Goal: Task Accomplishment & Management: Manage account settings

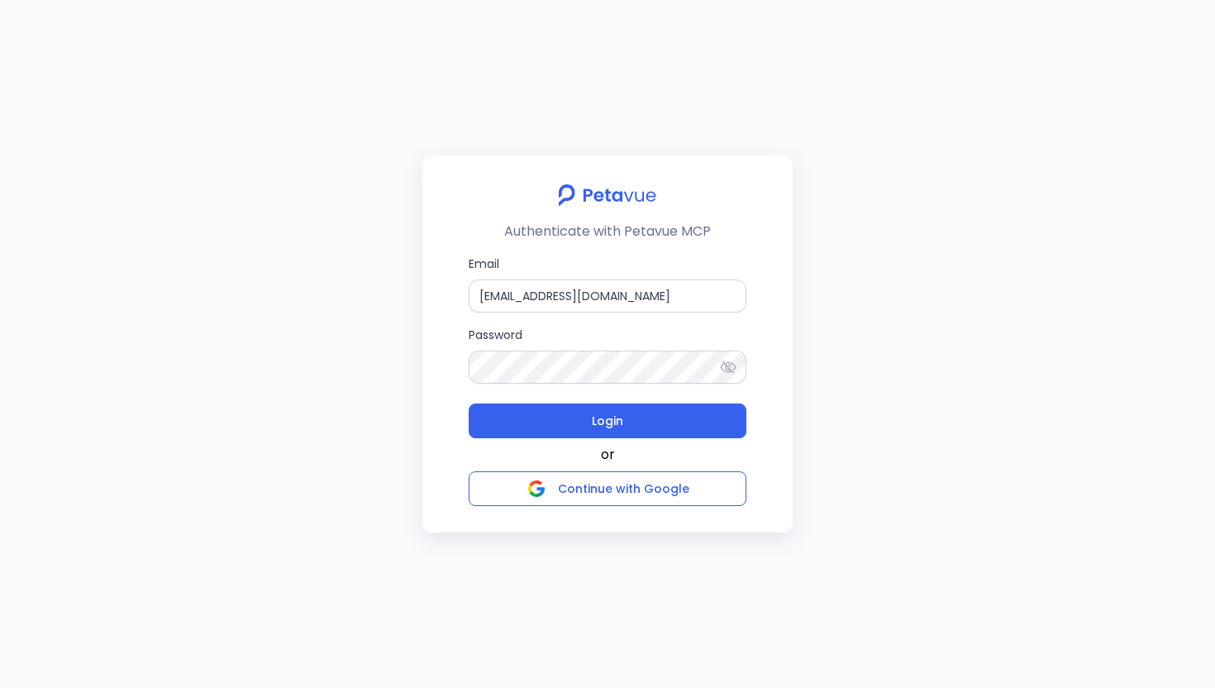
click at [726, 370] on icon at bounding box center [728, 367] width 17 height 17
click at [664, 292] on input "support+gsgongmasked@petavue.com" at bounding box center [608, 295] width 278 height 33
paste input "_eval_ts"
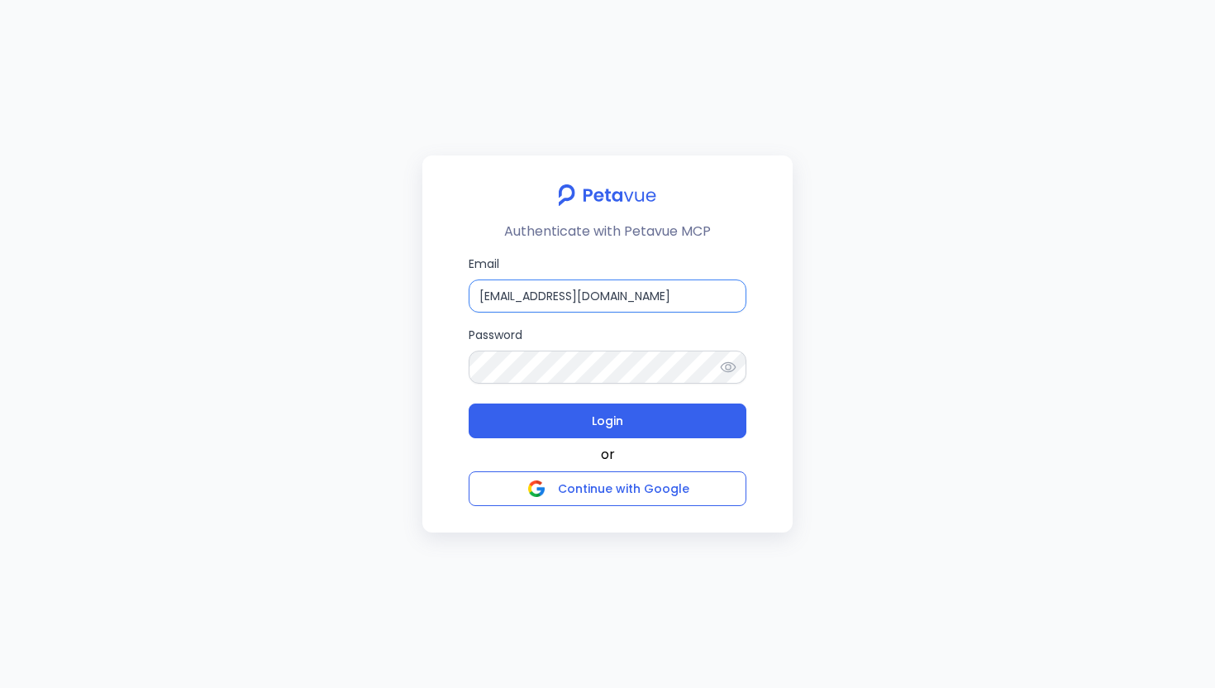
type input "support_eval_ts@petavue.com"
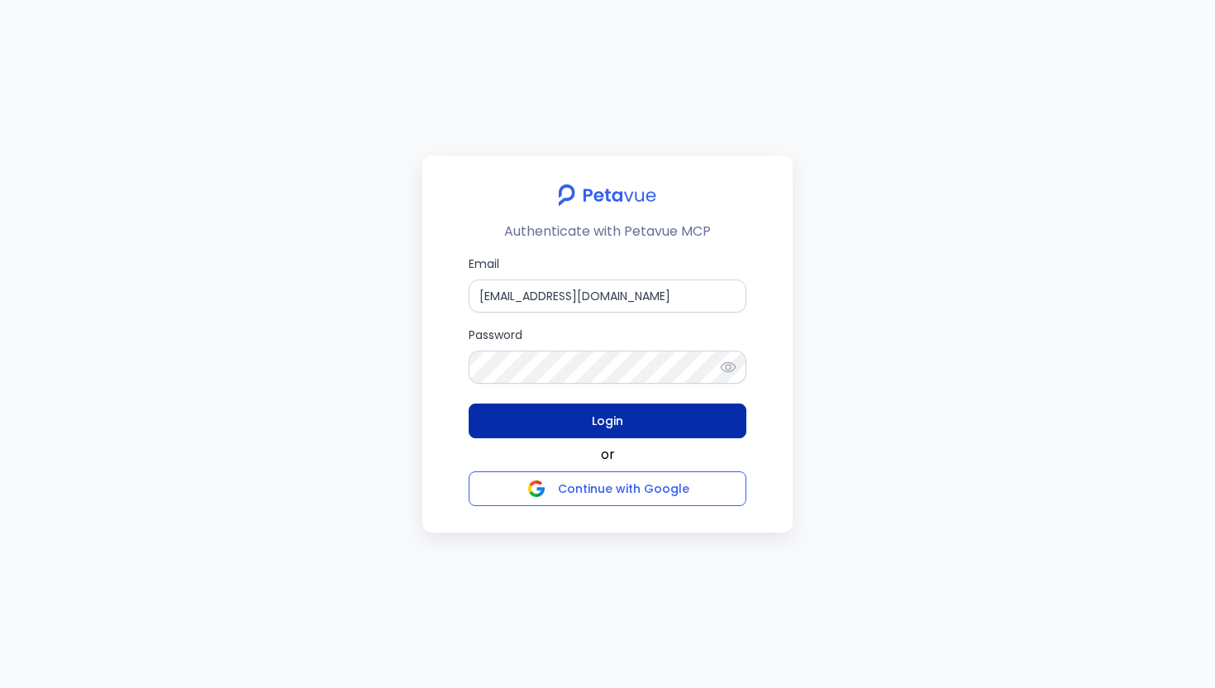
click at [605, 421] on span "Login" at bounding box center [607, 420] width 31 height 23
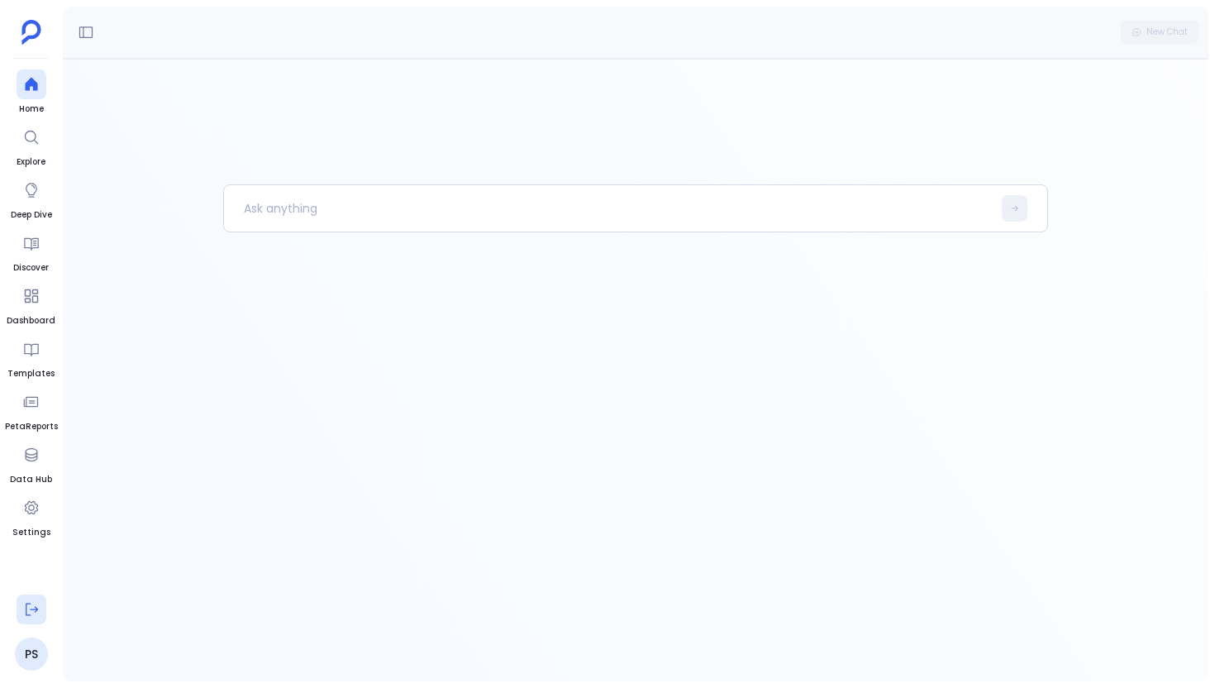
click at [28, 610] on icon at bounding box center [31, 609] width 17 height 17
click at [33, 650] on link "PS" at bounding box center [31, 653] width 33 height 33
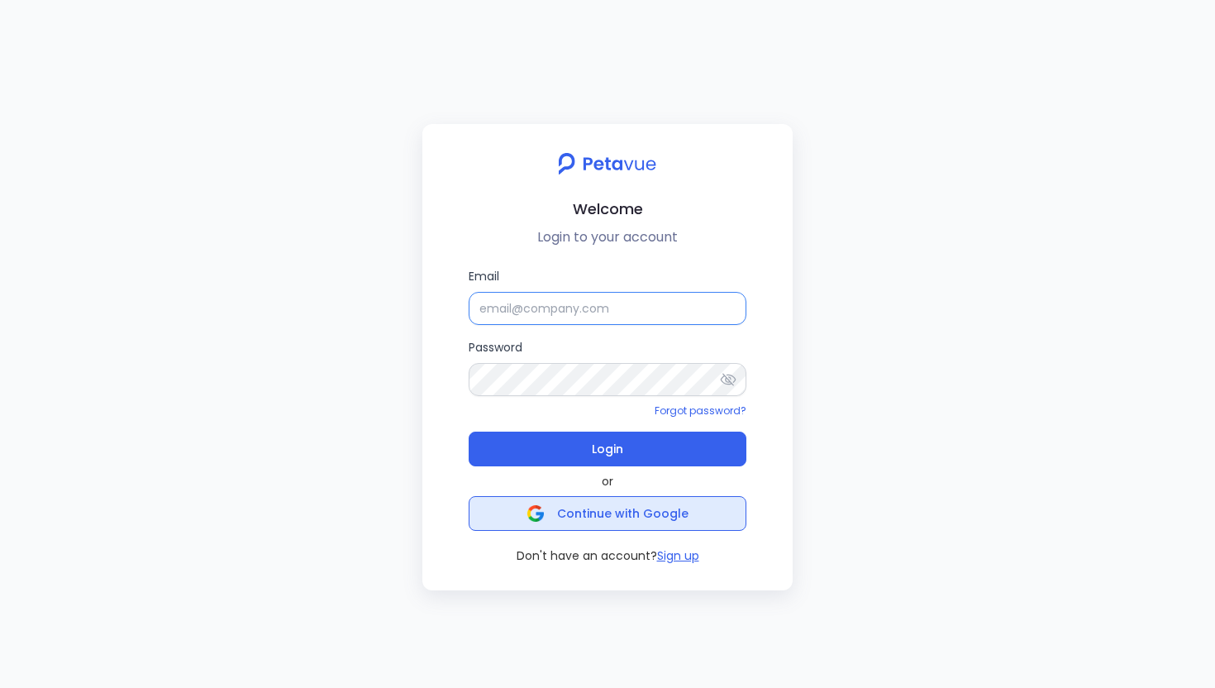
type input "support_eval_ts@petavue.com"
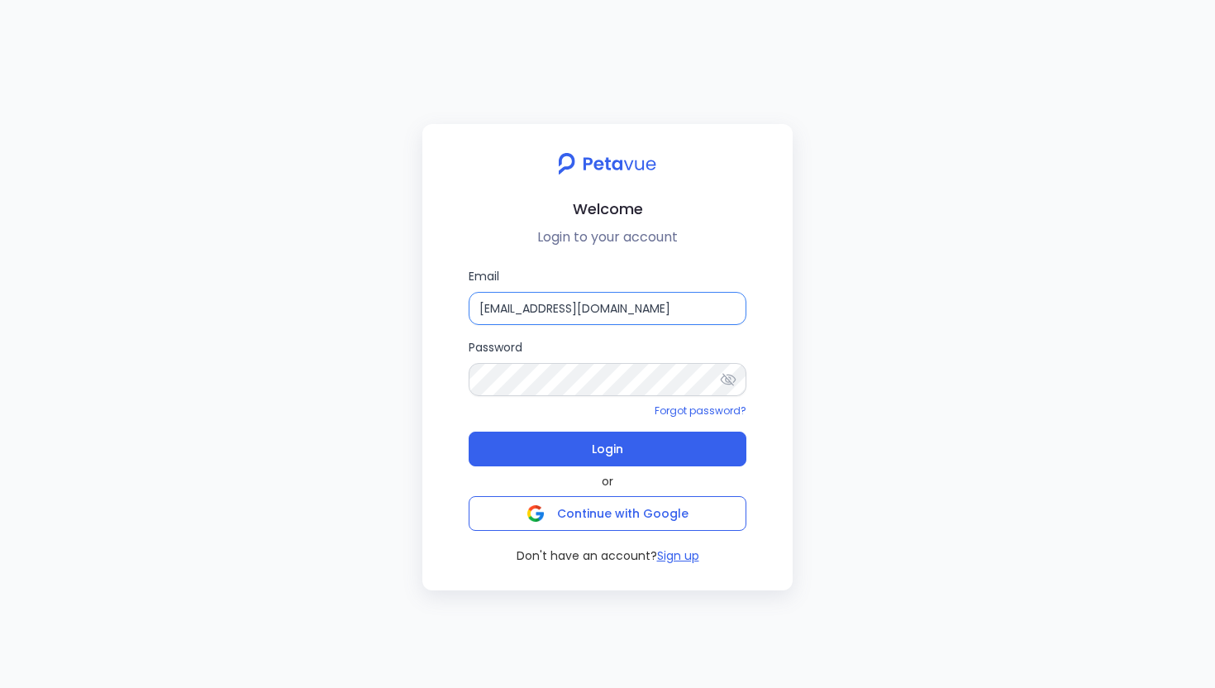
click at [679, 309] on input "support_eval_ts@petavue.com" at bounding box center [608, 308] width 278 height 33
click at [397, 468] on div "Welcome Login to your account Email support_eval_ts@petavue.com Password Forgot…" at bounding box center [607, 344] width 1215 height 688
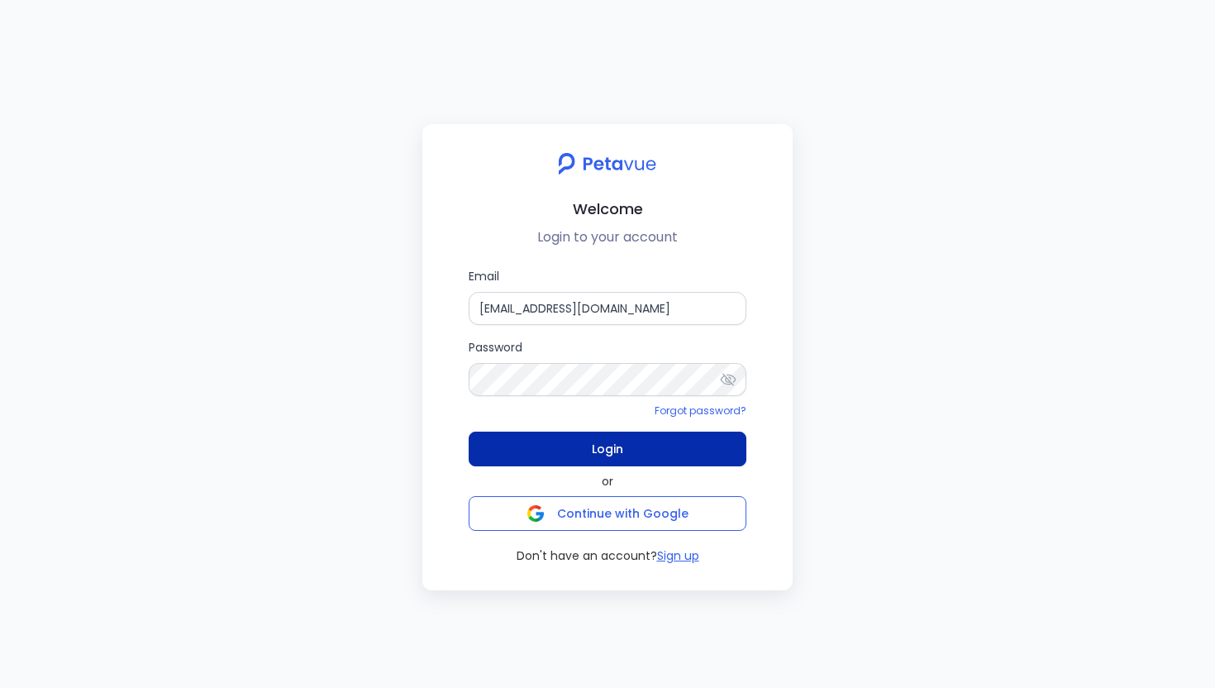
click at [562, 438] on button "Login" at bounding box center [608, 448] width 278 height 35
